Goal: Task Accomplishment & Management: Use online tool/utility

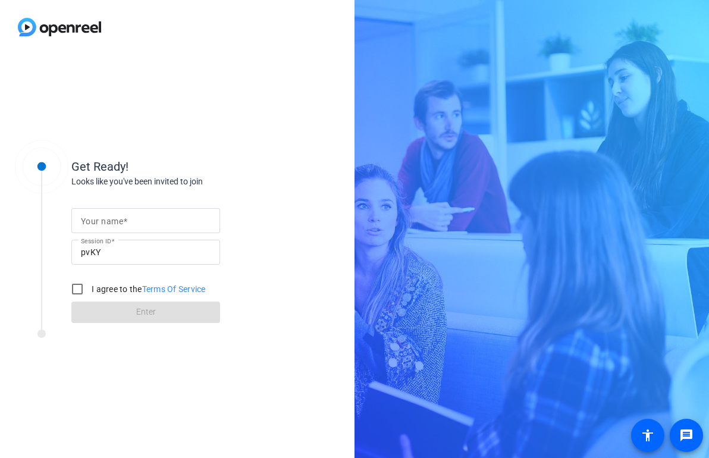
drag, startPoint x: 151, startPoint y: 197, endPoint x: 145, endPoint y: 209, distance: 13.8
click at [145, 211] on form "Your name Session ID pvKY I agree to the Terms Of Service Enter" at bounding box center [145, 262] width 149 height 121
click at [145, 223] on input "Your name" at bounding box center [146, 221] width 130 height 14
type input "asf"
click at [94, 292] on label "I agree to the Terms Of Service" at bounding box center [147, 289] width 117 height 12
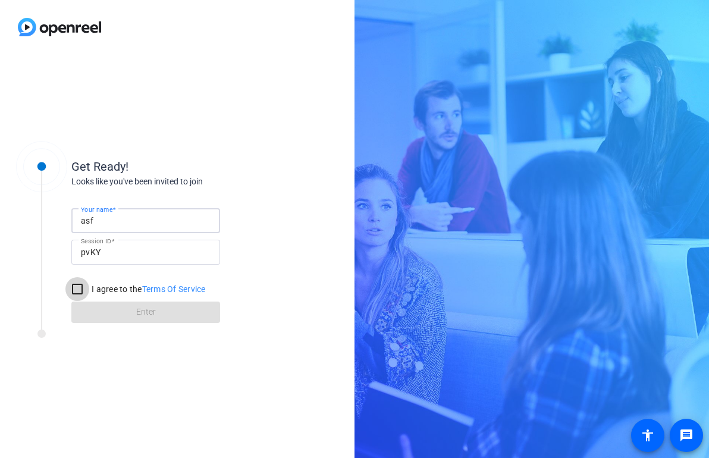
click at [89, 292] on input "I agree to the Terms Of Service" at bounding box center [77, 289] width 24 height 24
checkbox input "true"
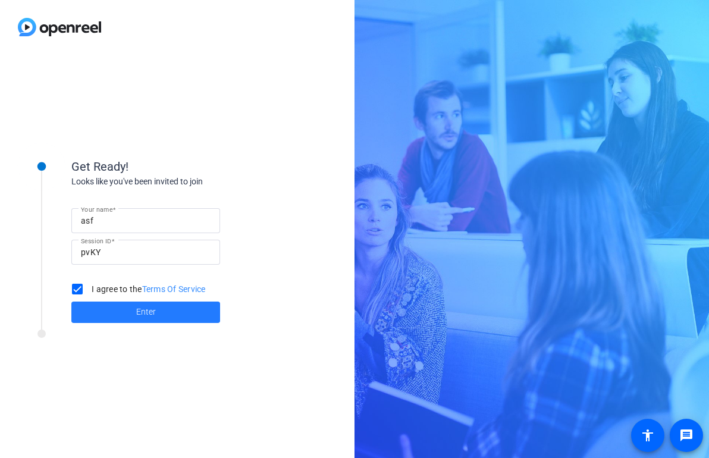
click at [94, 314] on span at bounding box center [145, 312] width 149 height 29
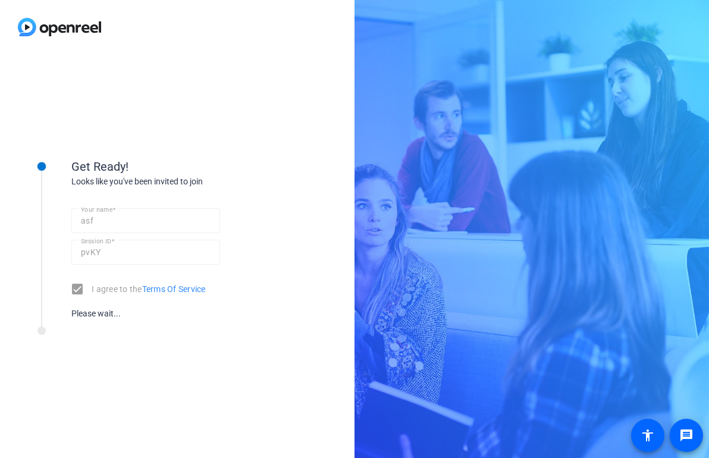
click at [262, 80] on div "Get Ready! Looks like you've been invited to join Your name asf Session ID pvKY…" at bounding box center [177, 256] width 355 height 404
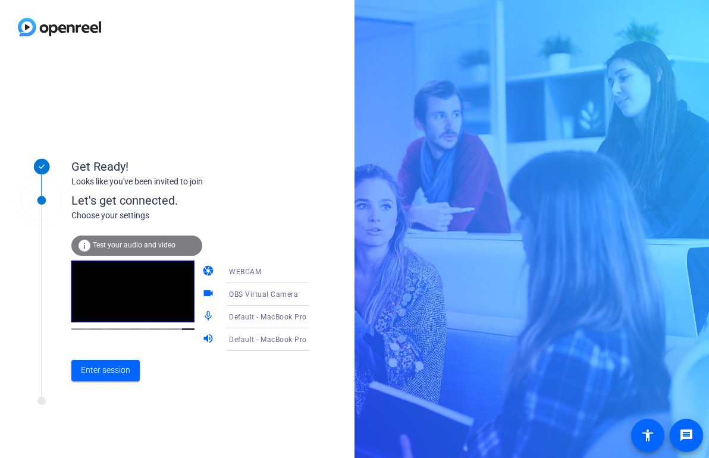
click at [238, 69] on div "Get Ready! Looks like you've been invited to join Let's get connected. Choose y…" at bounding box center [177, 256] width 355 height 404
click at [248, 296] on span "OBS Virtual Camera" at bounding box center [263, 294] width 69 height 8
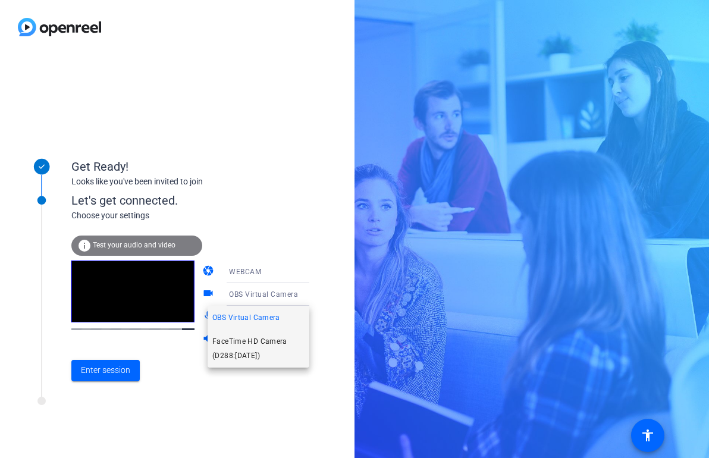
click at [243, 349] on span "FaceTime HD Camera (D288:[DATE])" at bounding box center [258, 348] width 92 height 29
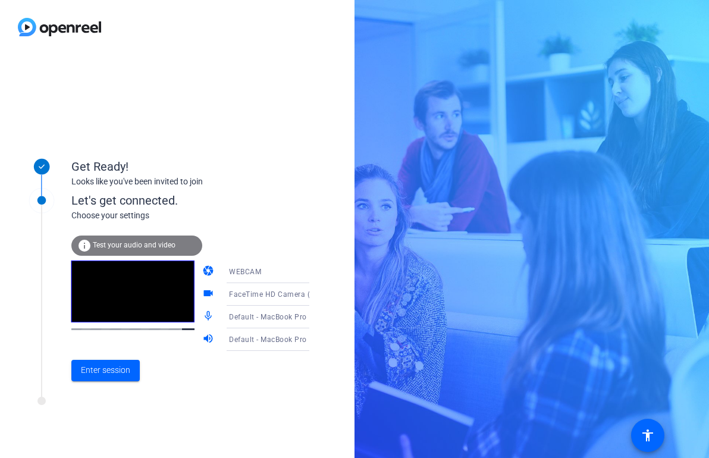
click at [314, 321] on icon at bounding box center [321, 317] width 14 height 14
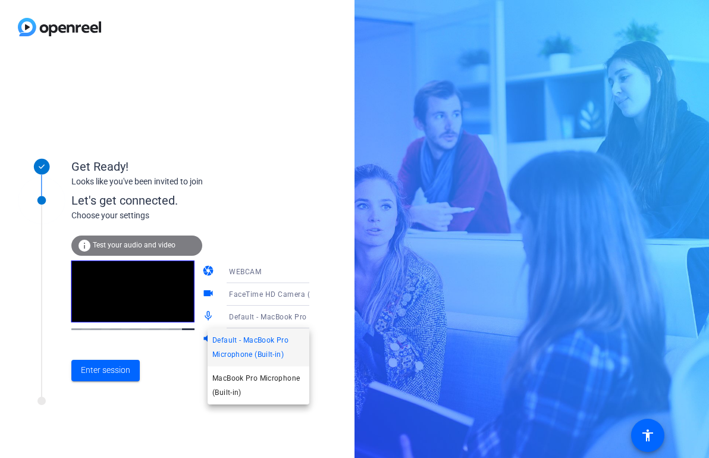
click at [290, 321] on div at bounding box center [354, 229] width 709 height 458
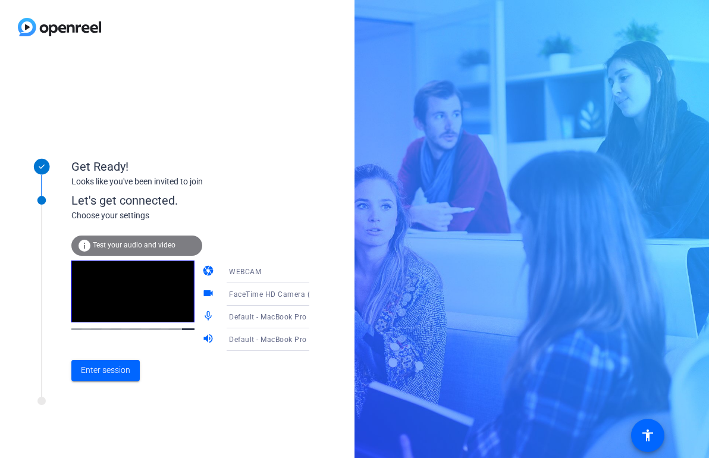
click at [278, 346] on div "Default - MacBook Pro Speakers (Built-in)" at bounding box center [273, 339] width 89 height 15
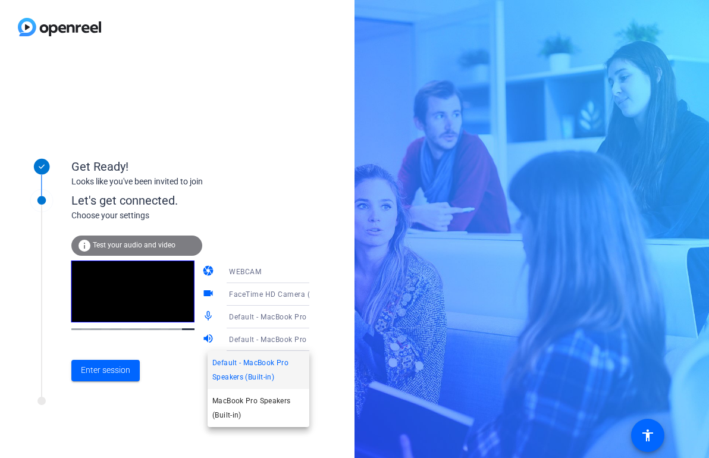
click at [278, 346] on div at bounding box center [354, 229] width 709 height 458
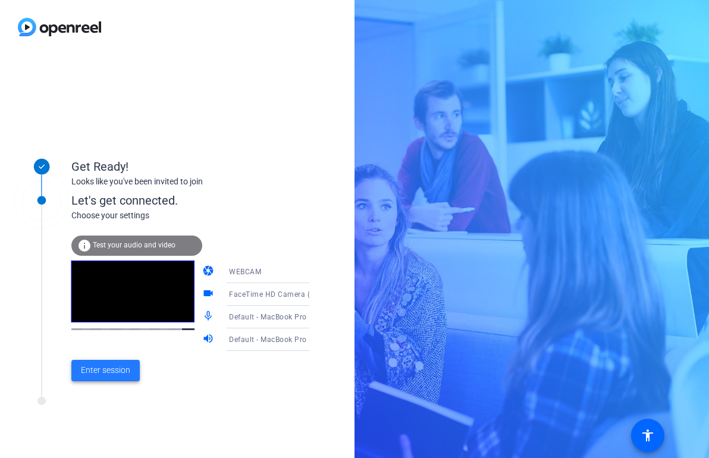
click at [124, 378] on span at bounding box center [105, 370] width 68 height 29
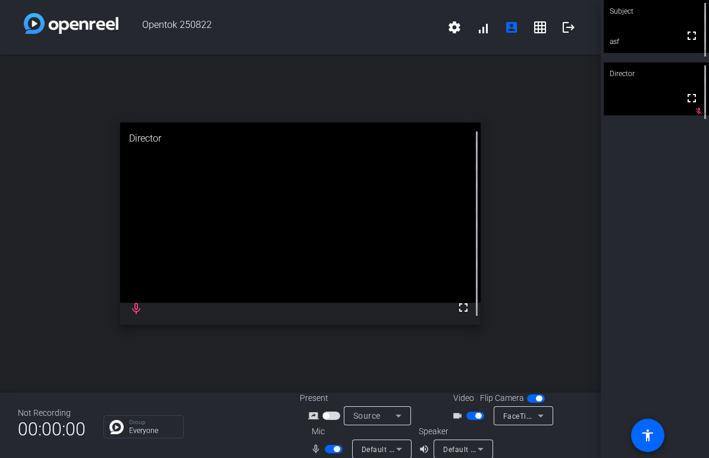
click at [543, 239] on div "open_in_new Director fullscreen mic_none" at bounding box center [300, 224] width 601 height 338
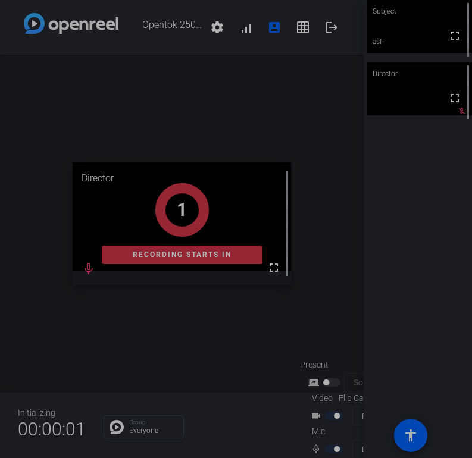
click at [109, 102] on div "open_in_new Director fullscreen mic_none 1 Recording starts in" at bounding box center [182, 224] width 364 height 338
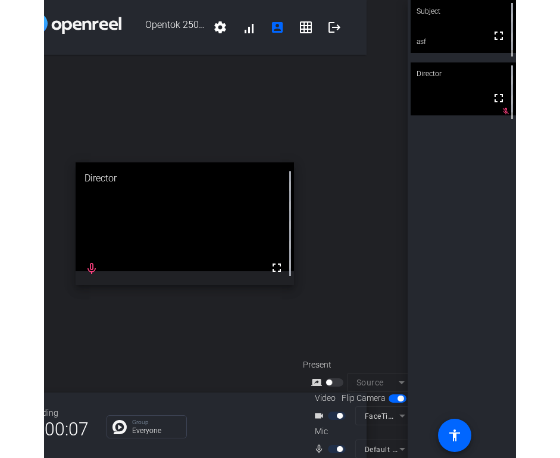
scroll to position [0, 54]
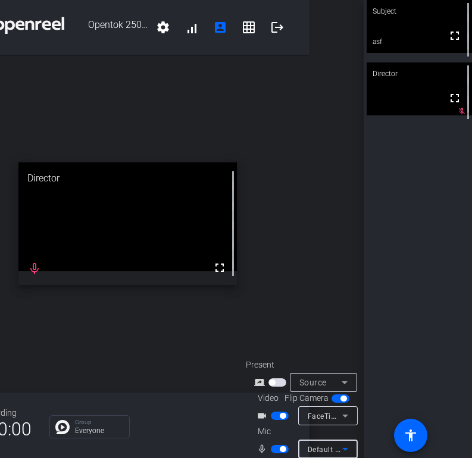
click at [324, 442] on mat-select "Default - External Microphone (Built-in)" at bounding box center [328, 449] width 40 height 15
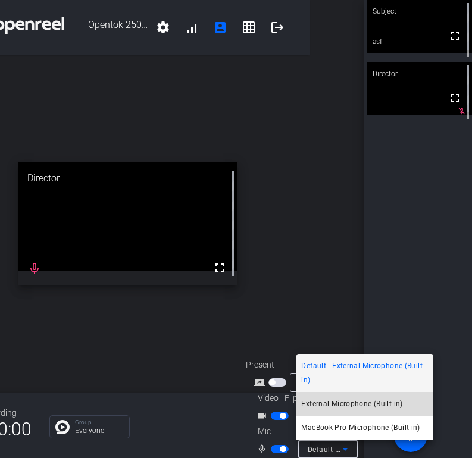
click at [329, 405] on span "External Microphone (Built-in)" at bounding box center [351, 404] width 101 height 14
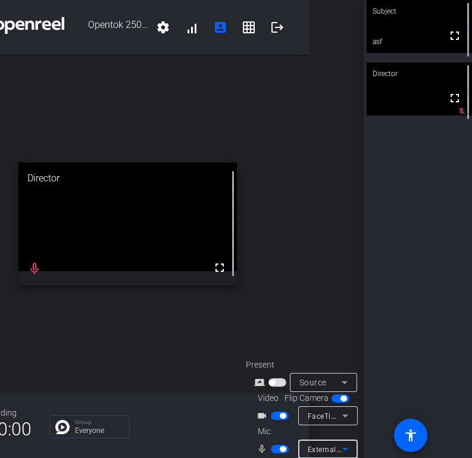
click at [313, 334] on div "Opentok 250822 settings signal_cellular_alt account_box grid_on logout open_in_…" at bounding box center [182, 229] width 364 height 458
click at [324, 451] on span "External Microphone (Built-in)" at bounding box center [360, 449] width 104 height 10
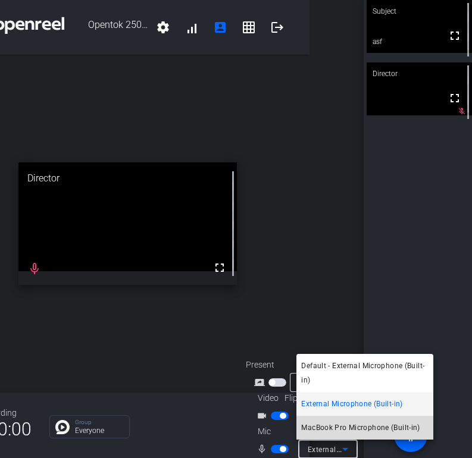
click at [328, 431] on span "MacBook Pro Microphone (Built-in)" at bounding box center [360, 428] width 118 height 14
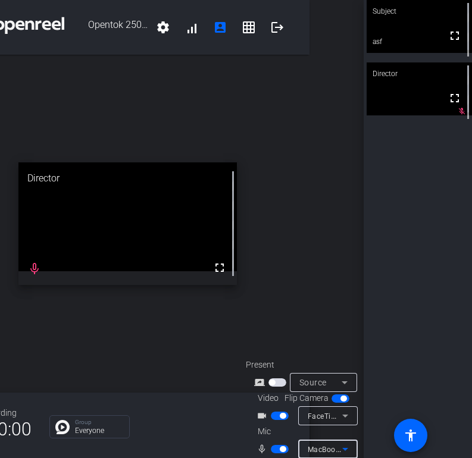
click at [315, 447] on span "MacBook Pro Microphone (Built-in)" at bounding box center [368, 449] width 121 height 10
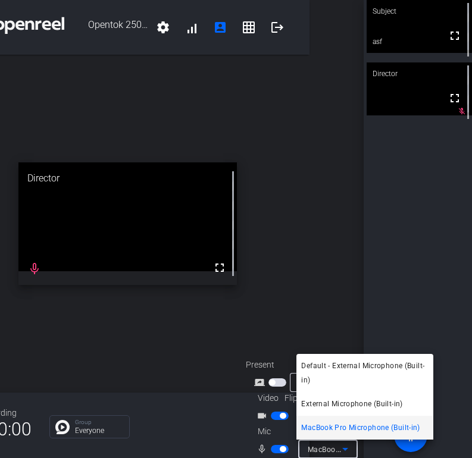
click at [90, 308] on div at bounding box center [236, 229] width 472 height 458
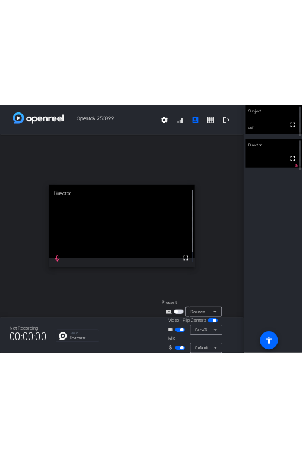
scroll to position [0, 0]
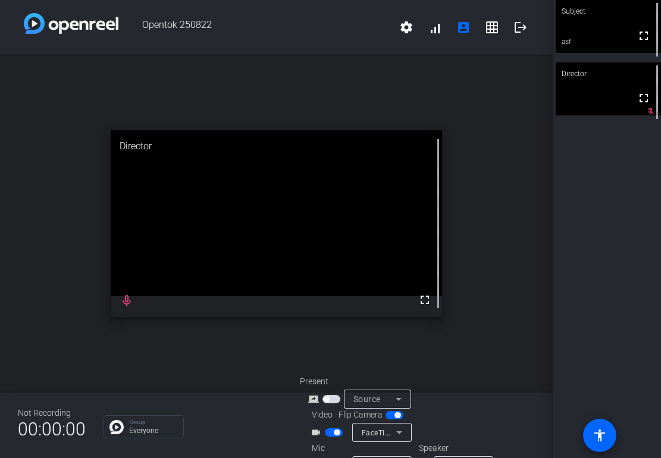
click at [314, 99] on div "open_in_new Director fullscreen mic_none" at bounding box center [276, 224] width 553 height 338
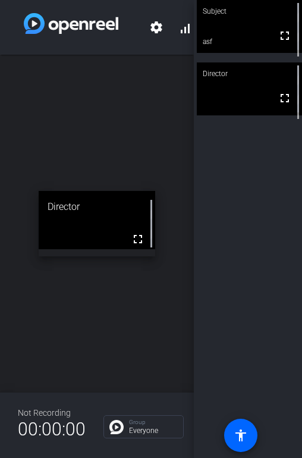
click at [145, 339] on div "open_in_new Director fullscreen" at bounding box center [97, 224] width 194 height 338
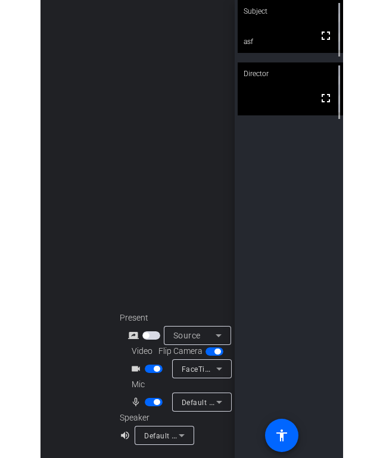
scroll to position [47, 224]
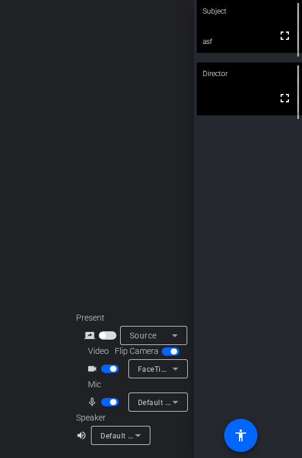
click at [174, 400] on icon at bounding box center [175, 402] width 14 height 14
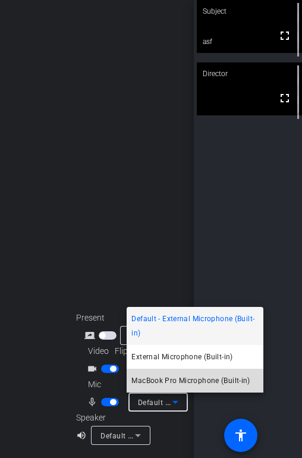
click at [189, 385] on span "MacBook Pro Microphone (Built-in)" at bounding box center [190, 381] width 118 height 14
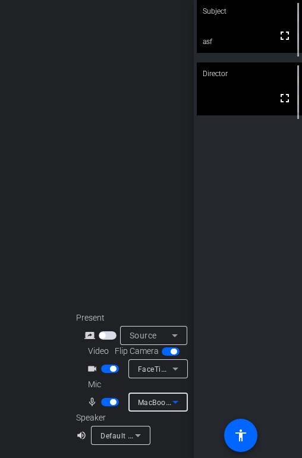
click at [173, 401] on icon at bounding box center [176, 402] width 6 height 3
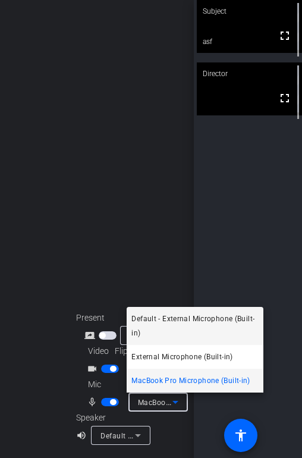
click at [220, 327] on span "Default - External Microphone (Built-in)" at bounding box center [194, 326] width 127 height 29
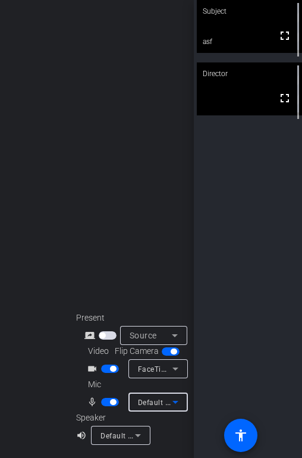
click at [173, 407] on icon at bounding box center [175, 402] width 14 height 14
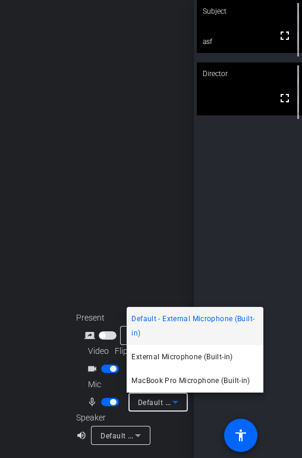
click at [271, 267] on div at bounding box center [151, 229] width 302 height 458
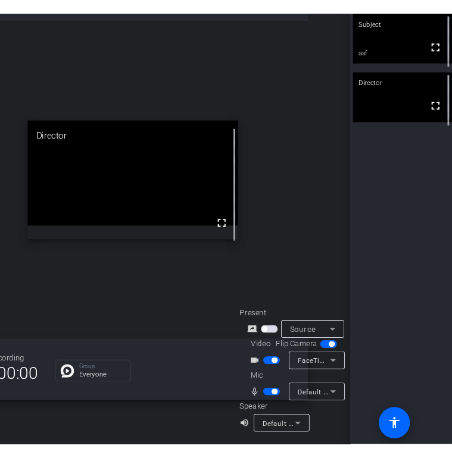
scroll to position [47, 1]
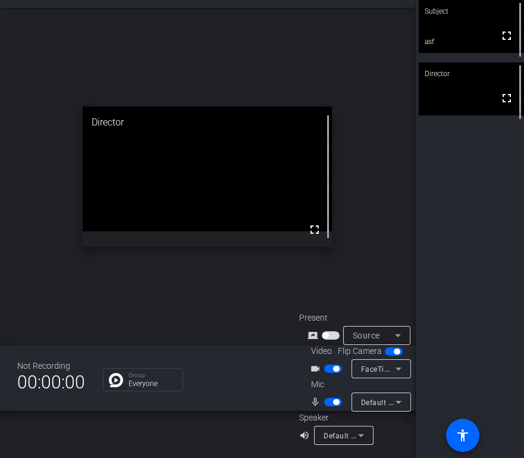
click at [302, 405] on icon at bounding box center [399, 402] width 14 height 14
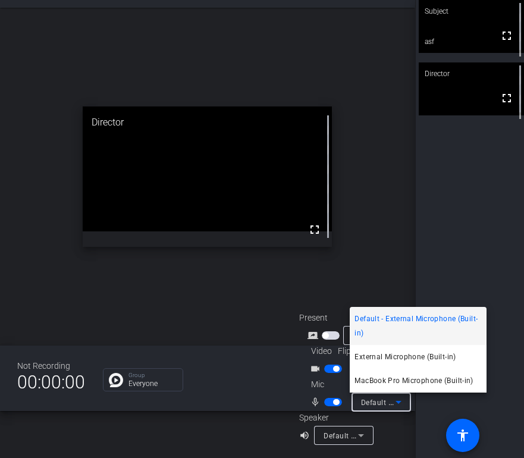
click at [302, 168] on div at bounding box center [262, 229] width 524 height 458
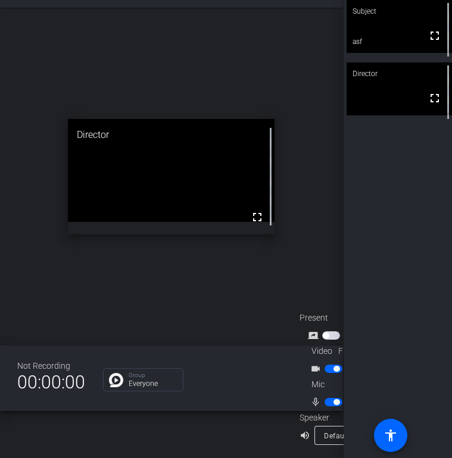
scroll to position [47, 74]
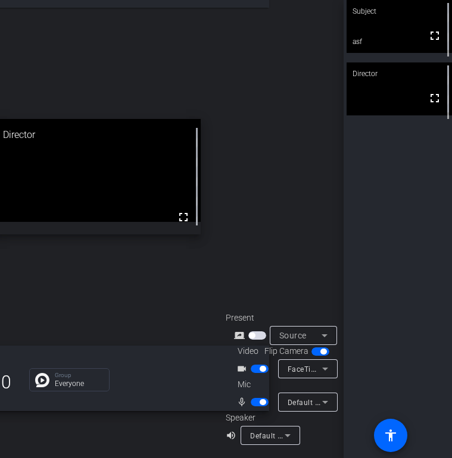
click at [294, 403] on span "Default - MacBook Pro Microphone (Built-in)" at bounding box center [363, 402] width 153 height 10
